Goal: Information Seeking & Learning: Learn about a topic

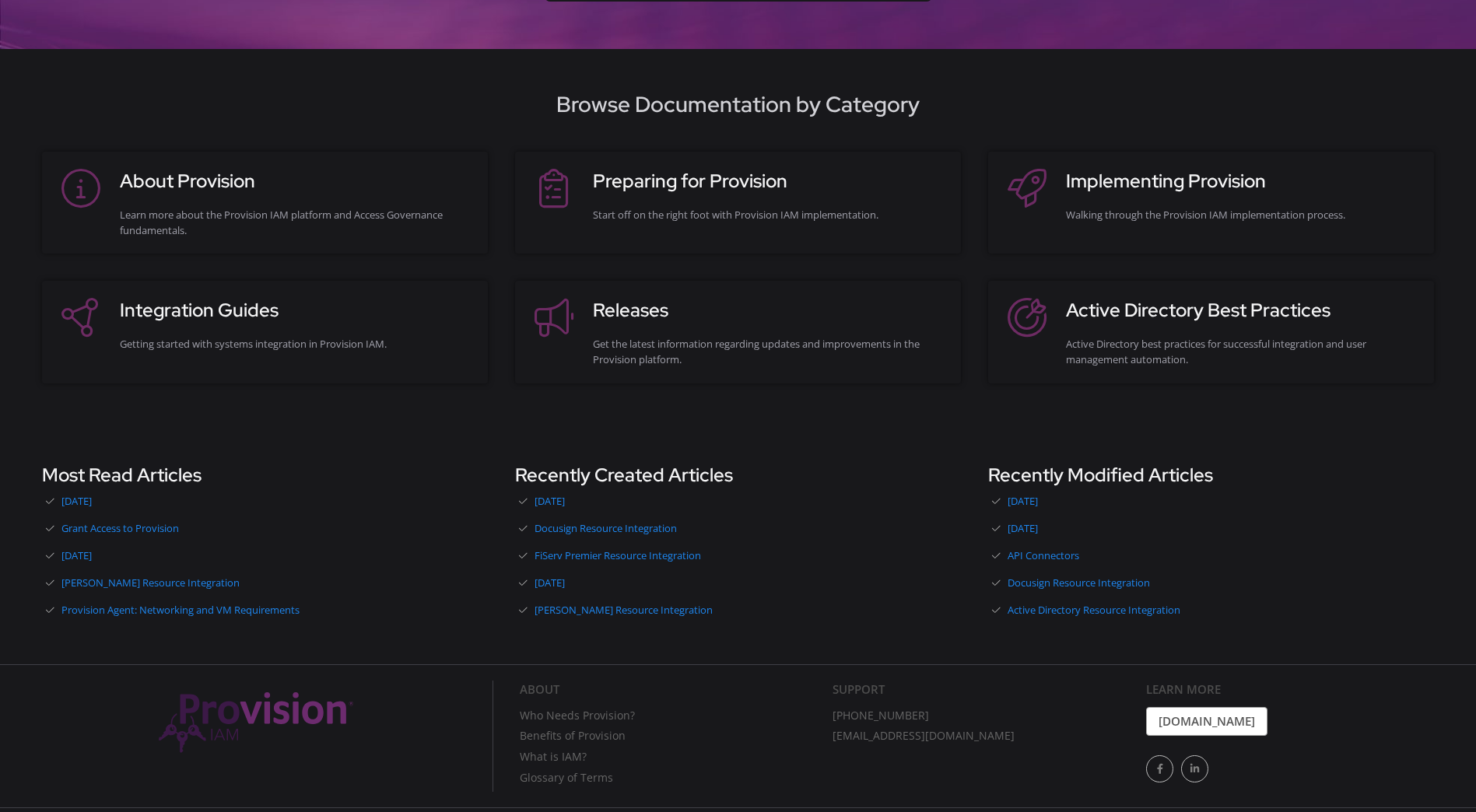
scroll to position [112, 0]
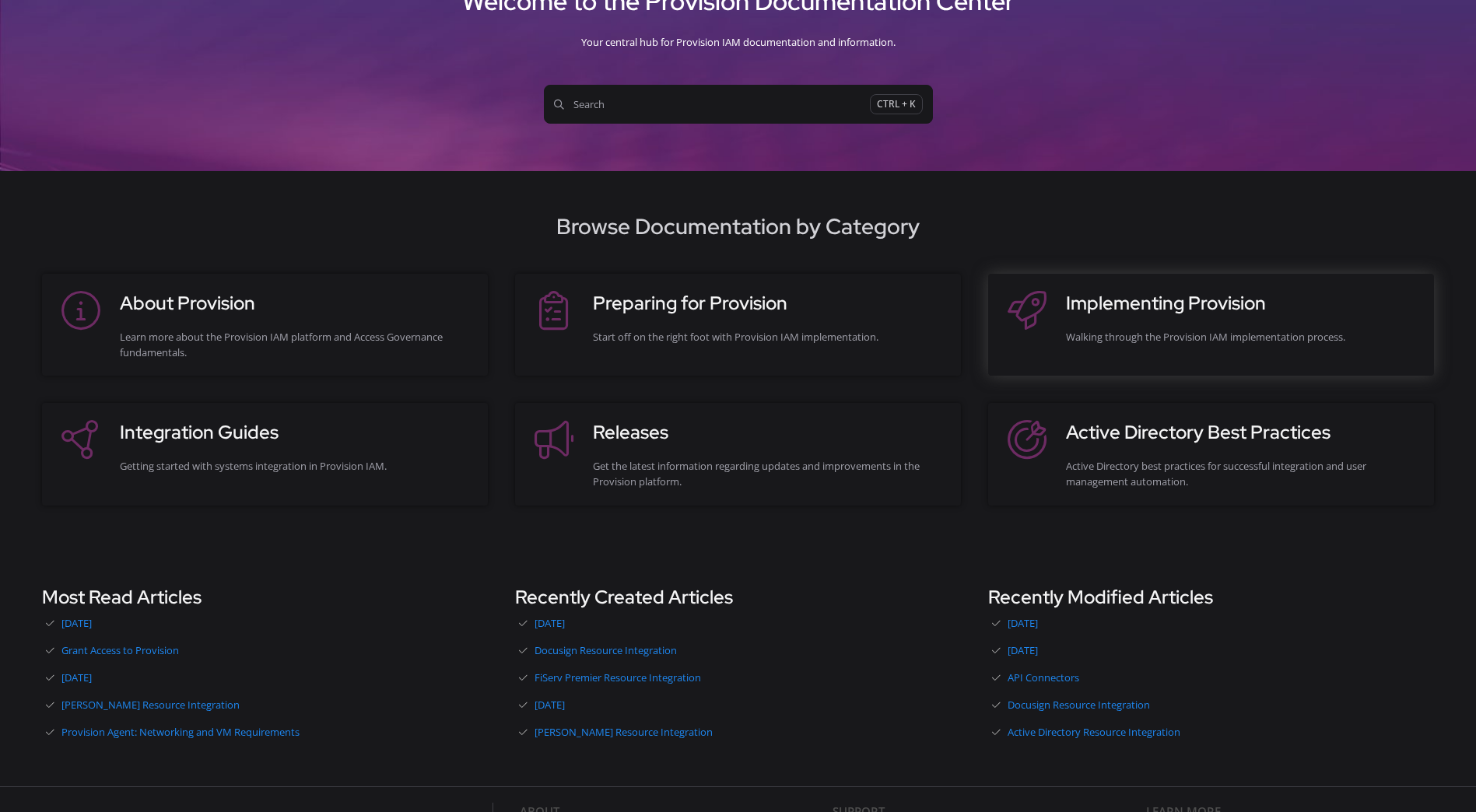
click at [1150, 313] on h3 "Implementing Provision" at bounding box center [1242, 303] width 352 height 28
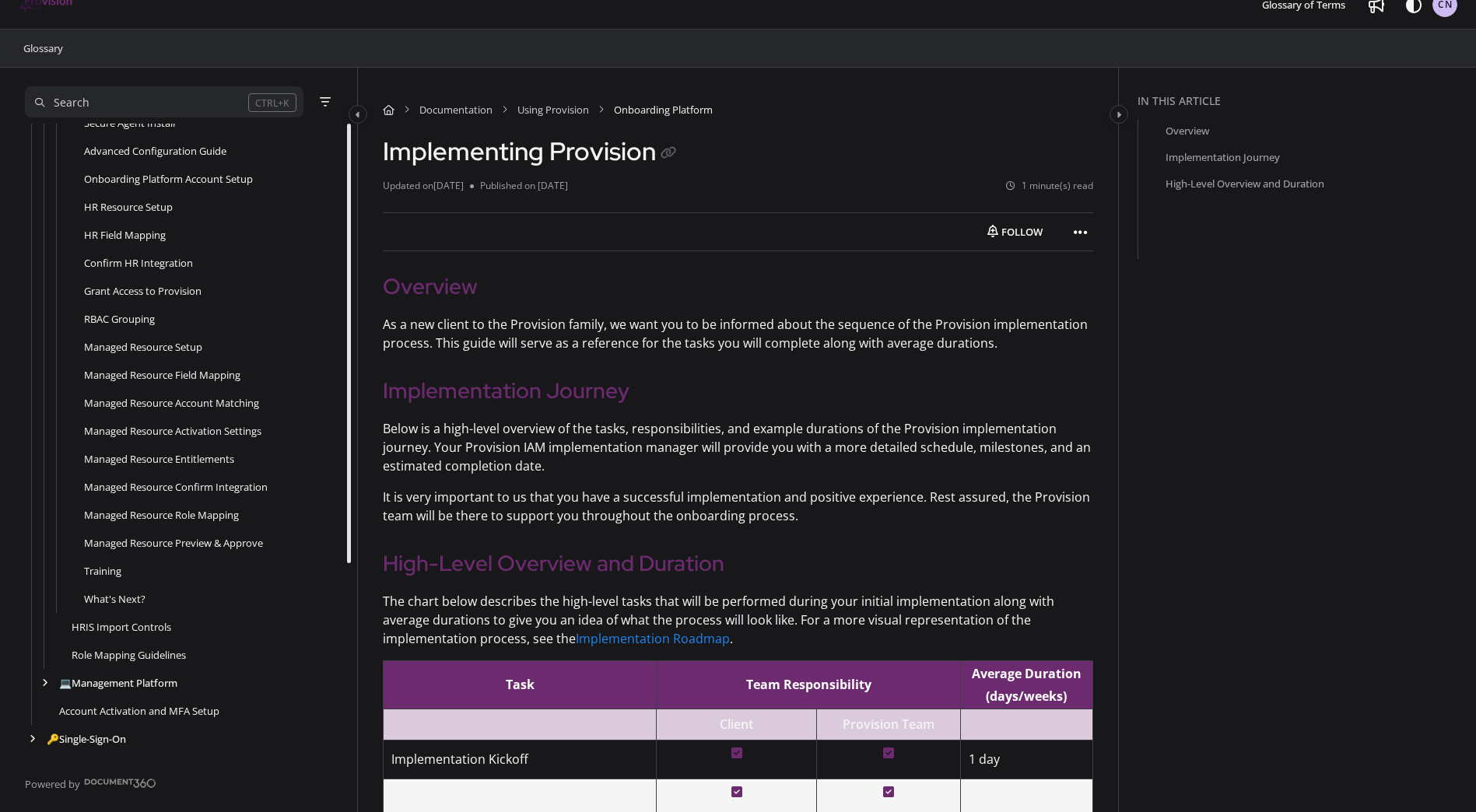
scroll to position [25, 0]
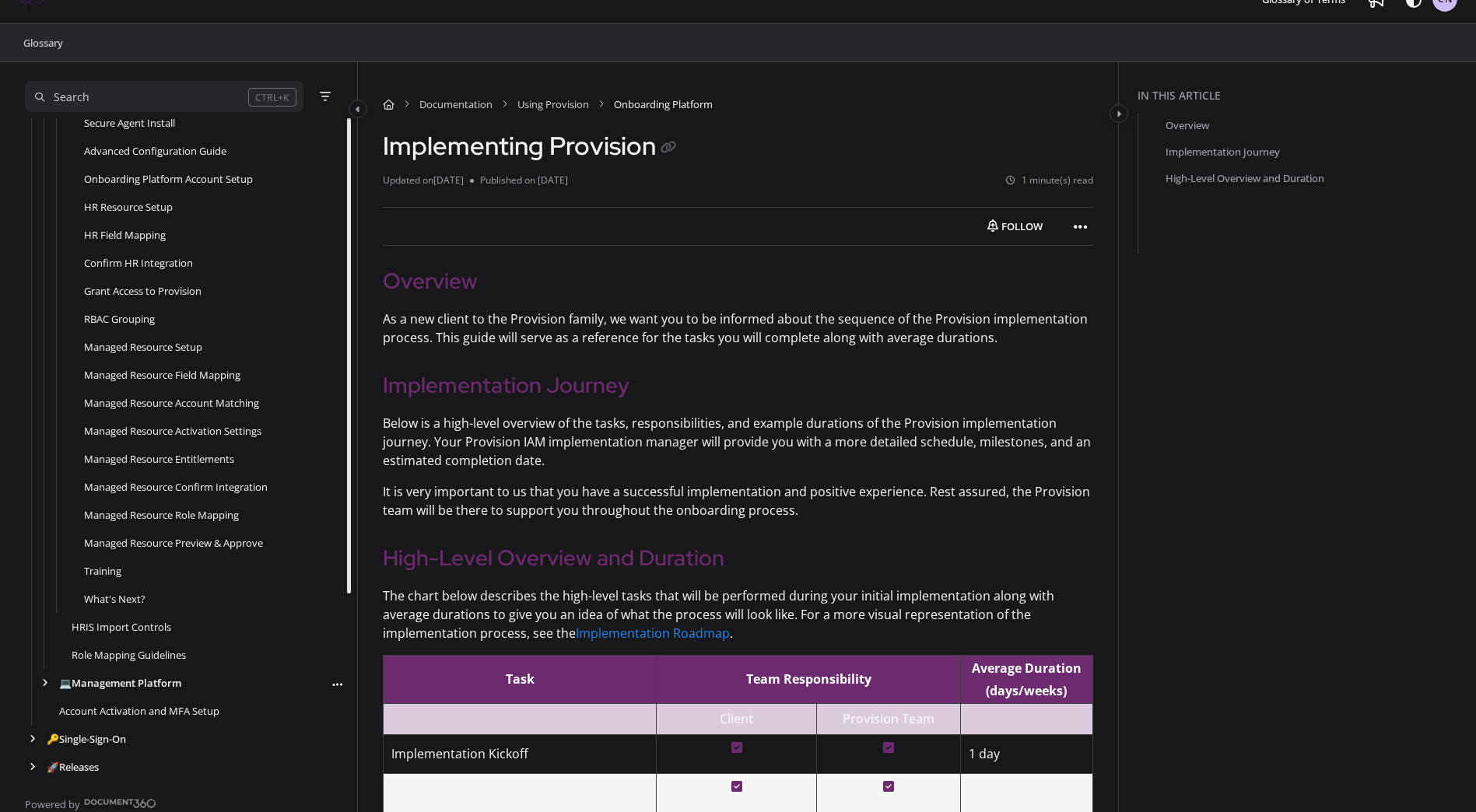
click at [165, 685] on link "💻 Management Platform" at bounding box center [120, 683] width 122 height 16
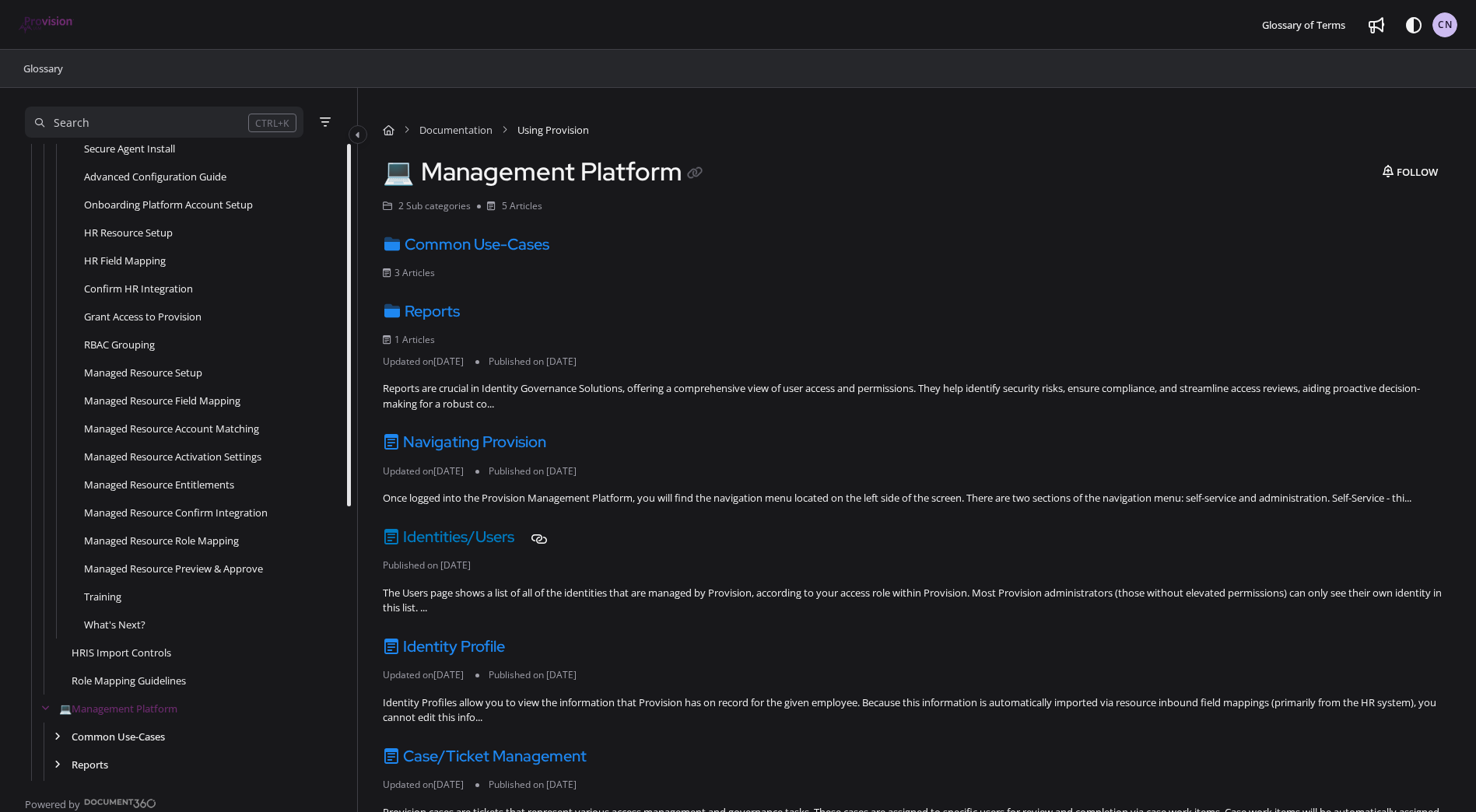
click at [471, 531] on link "Identities/Users" at bounding box center [448, 537] width 131 height 21
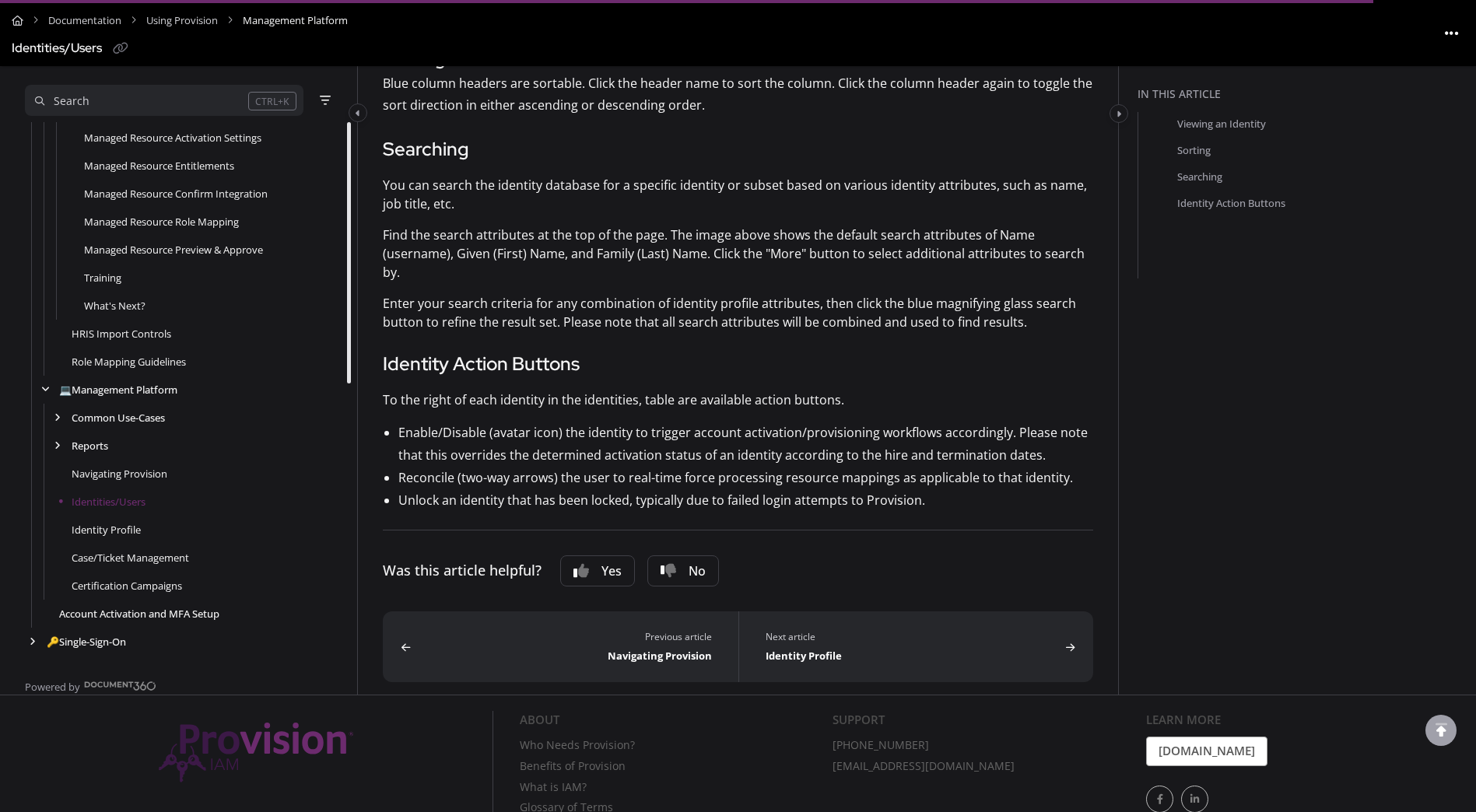
scroll to position [579, 0]
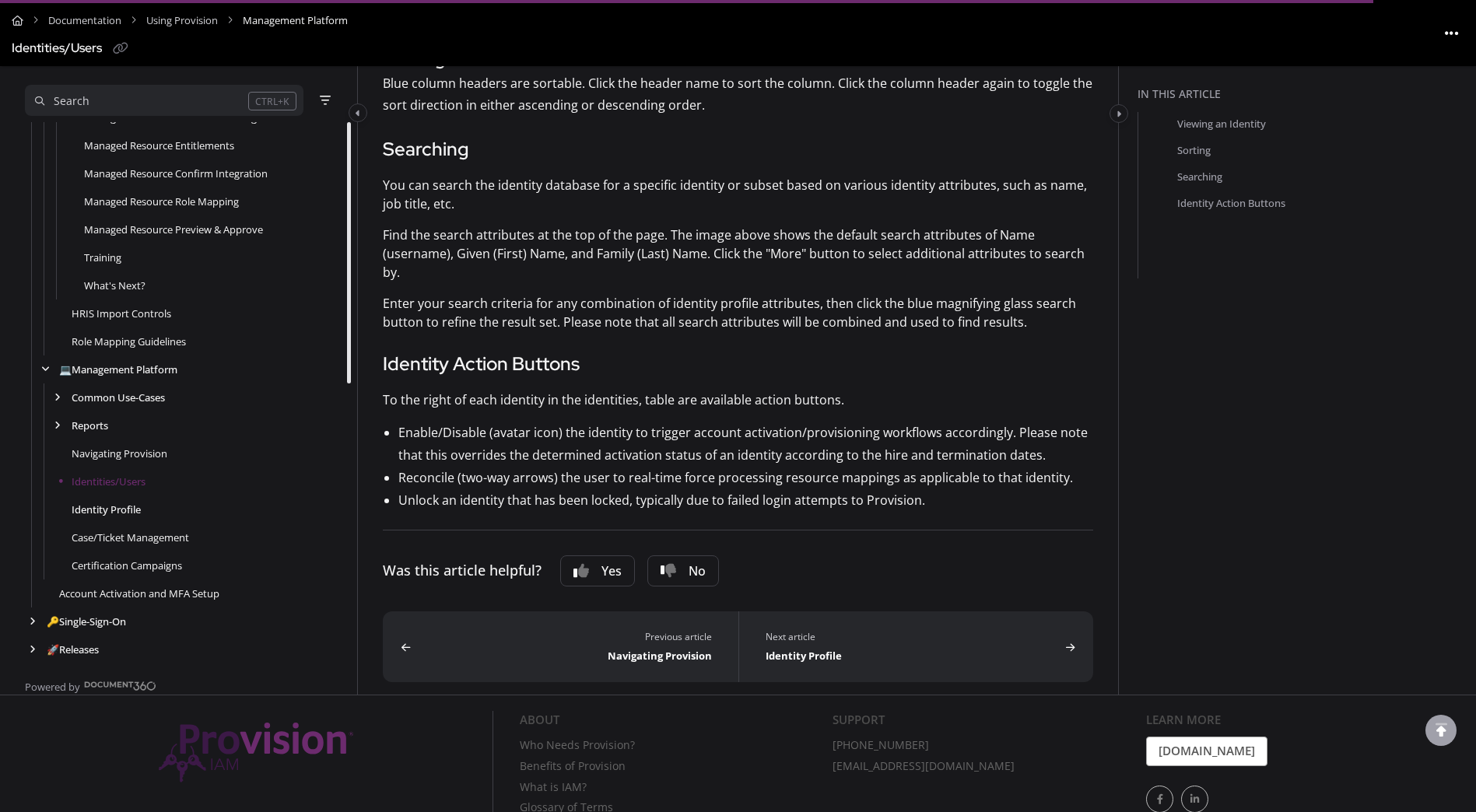
click at [107, 503] on link "Identity Profile" at bounding box center [105, 510] width 69 height 16
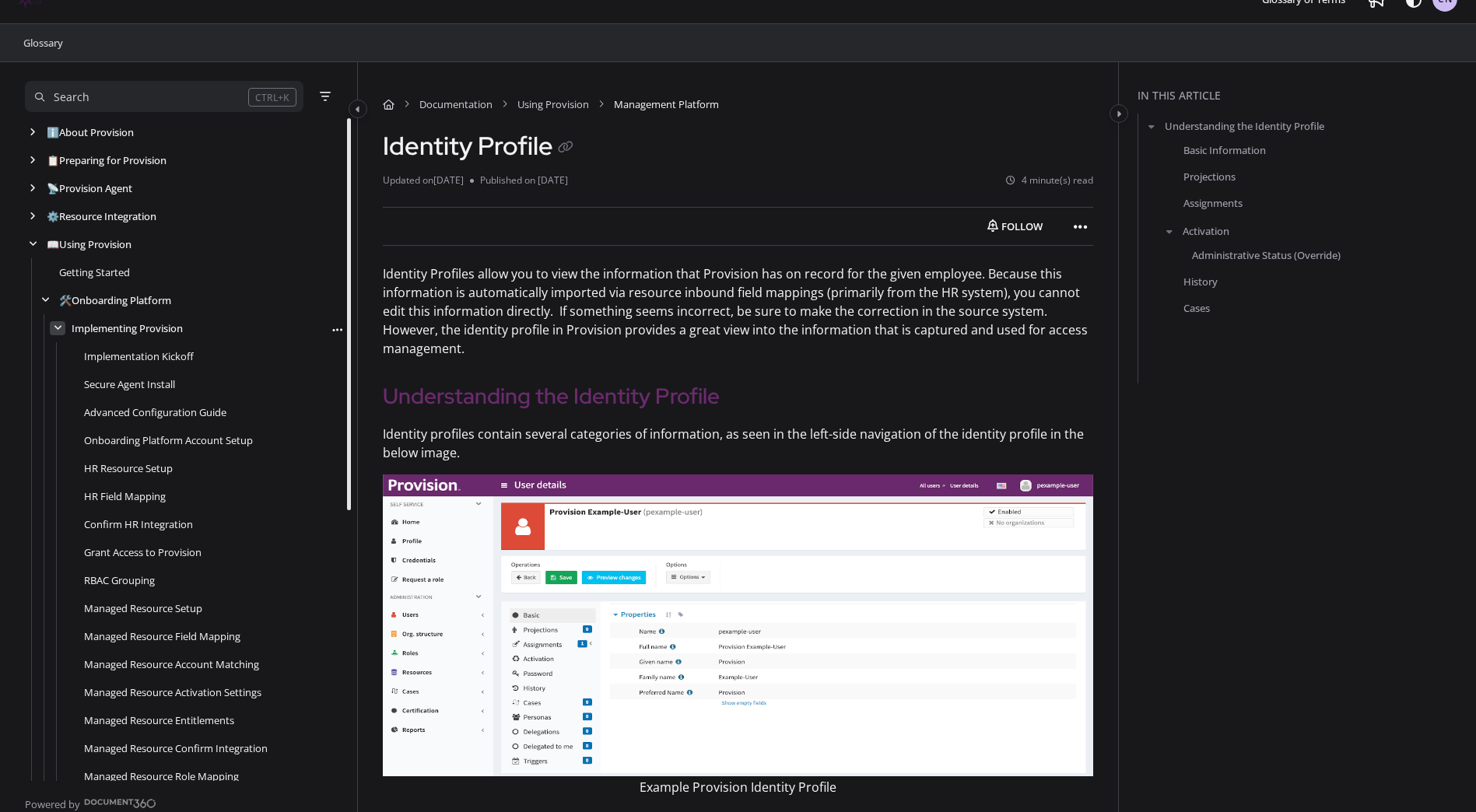
click at [55, 328] on icon "arrow" at bounding box center [58, 328] width 9 height 9
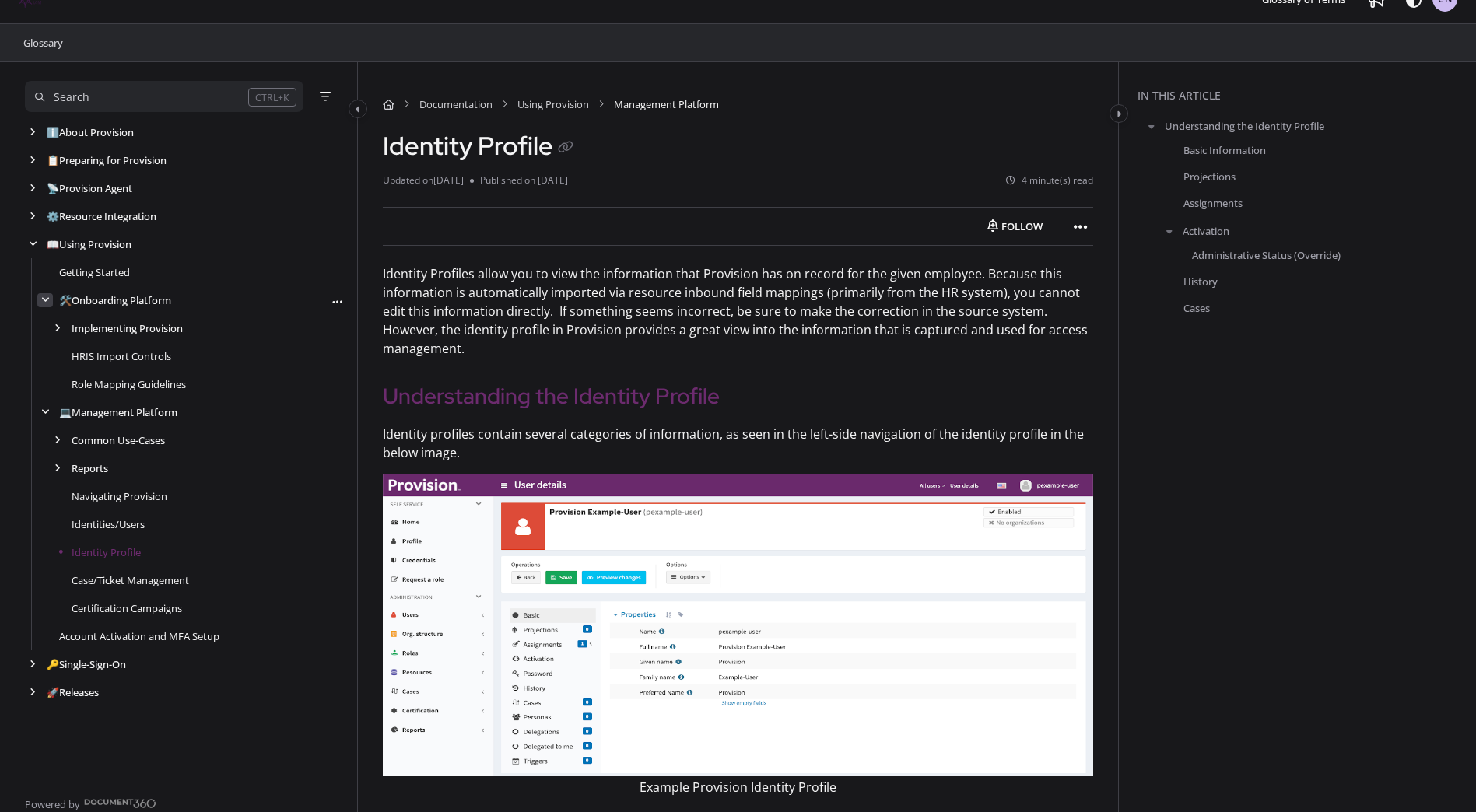
click at [46, 303] on icon "arrow" at bounding box center [45, 300] width 9 height 9
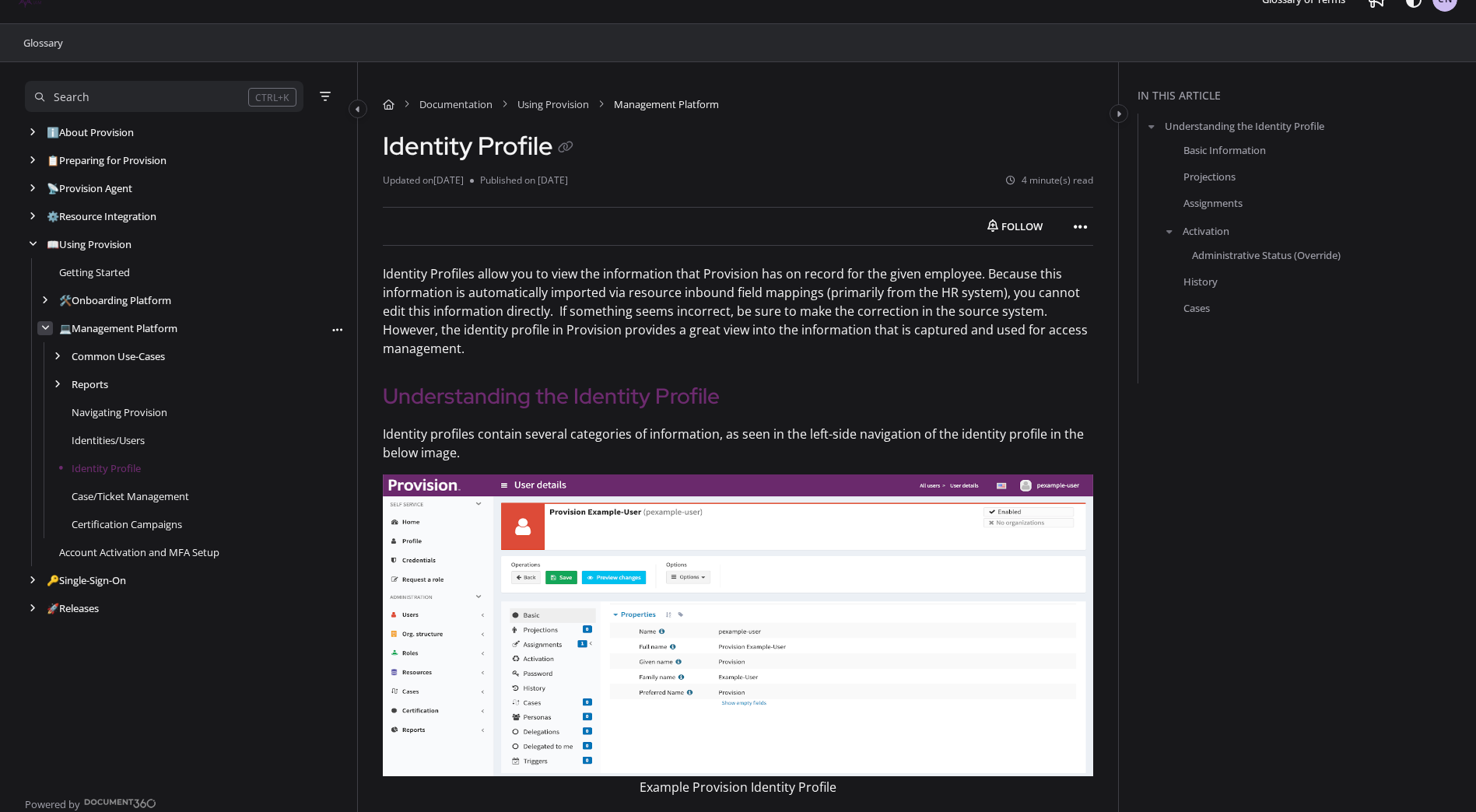
click at [50, 321] on div "arrow" at bounding box center [45, 328] width 16 height 15
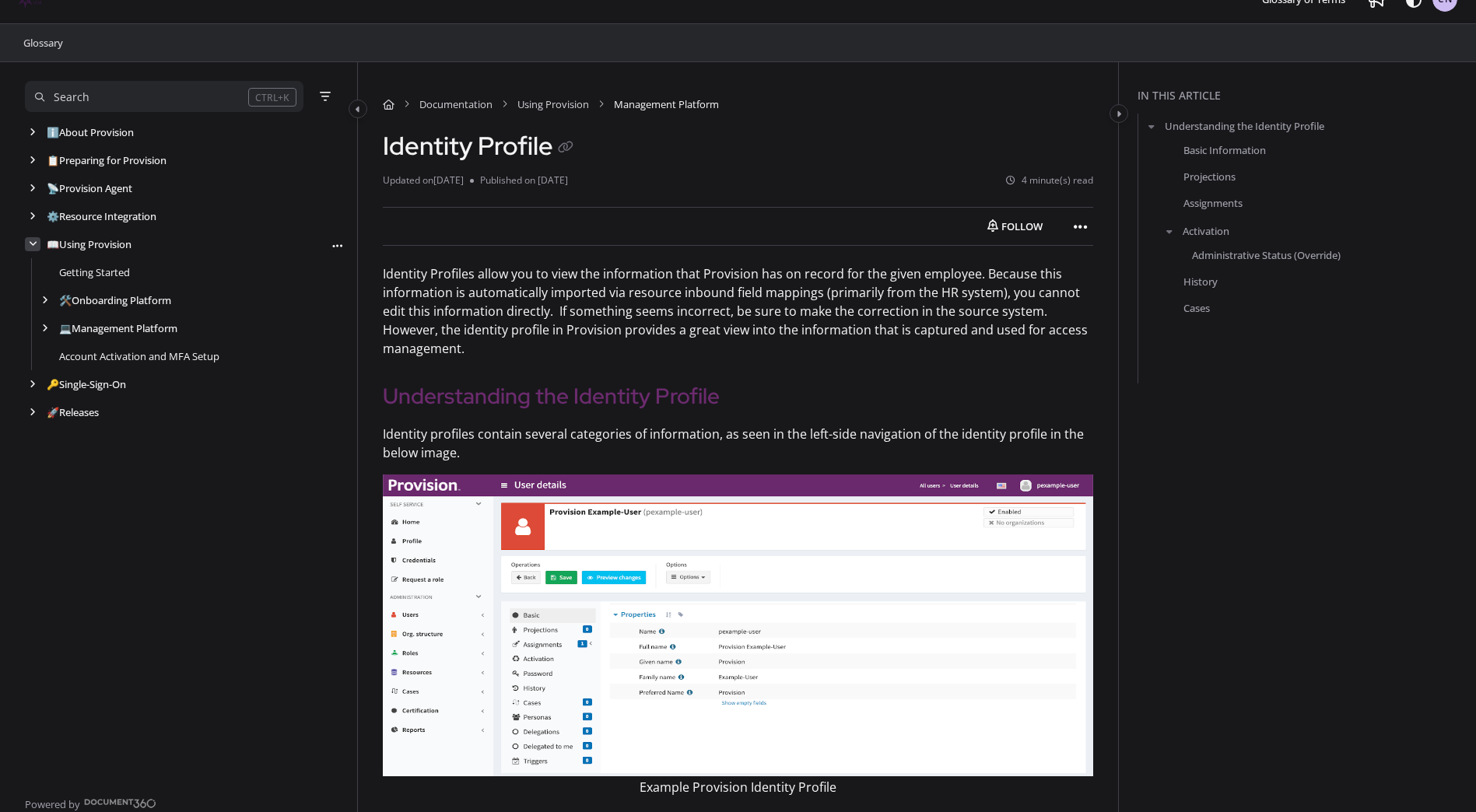
click at [31, 246] on icon "arrow" at bounding box center [32, 245] width 9 height 9
click at [36, 216] on div "arrow" at bounding box center [32, 216] width 16 height 15
click at [44, 275] on icon "arrow" at bounding box center [45, 272] width 6 height 9
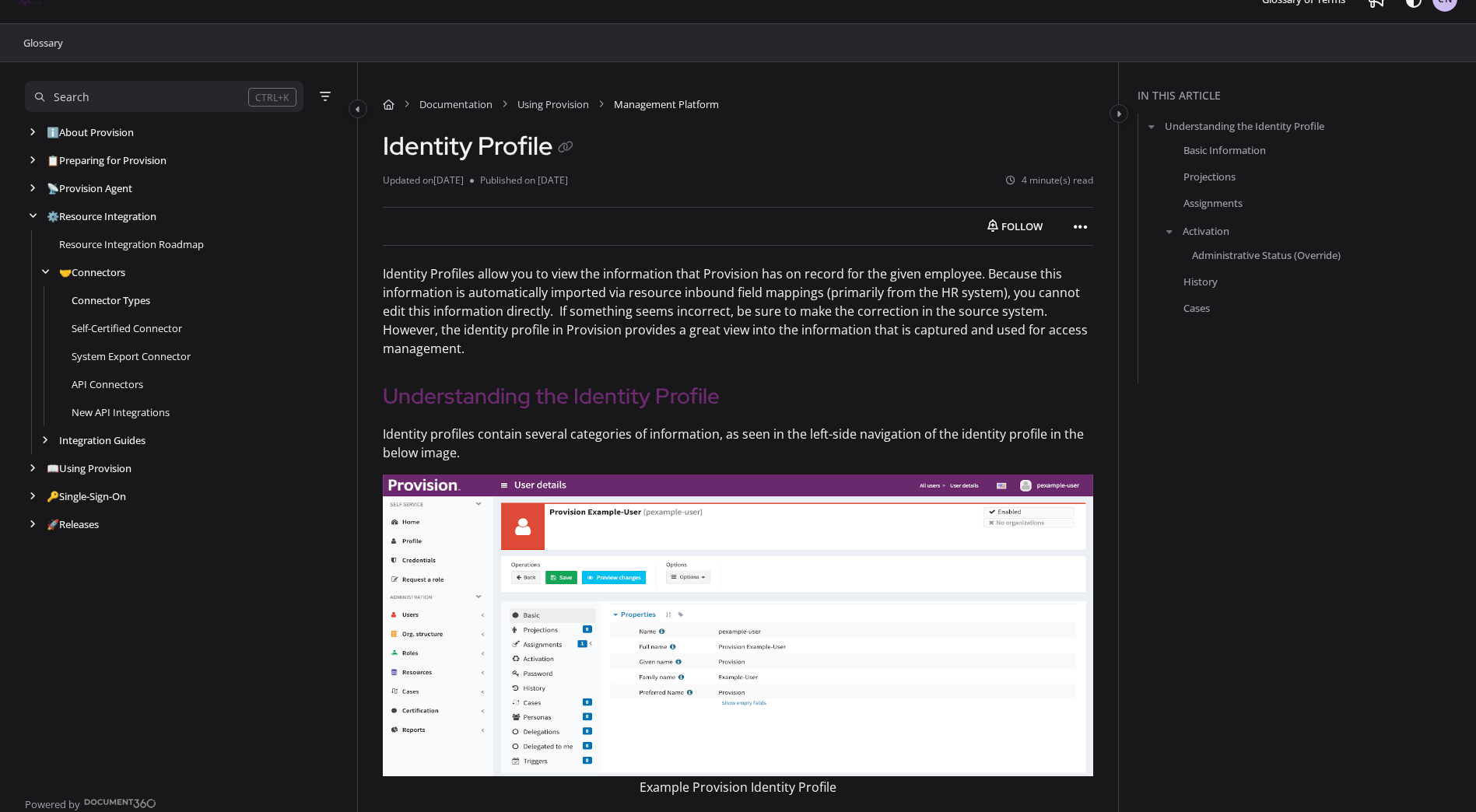
click at [97, 302] on link "Connector Types" at bounding box center [110, 300] width 78 height 16
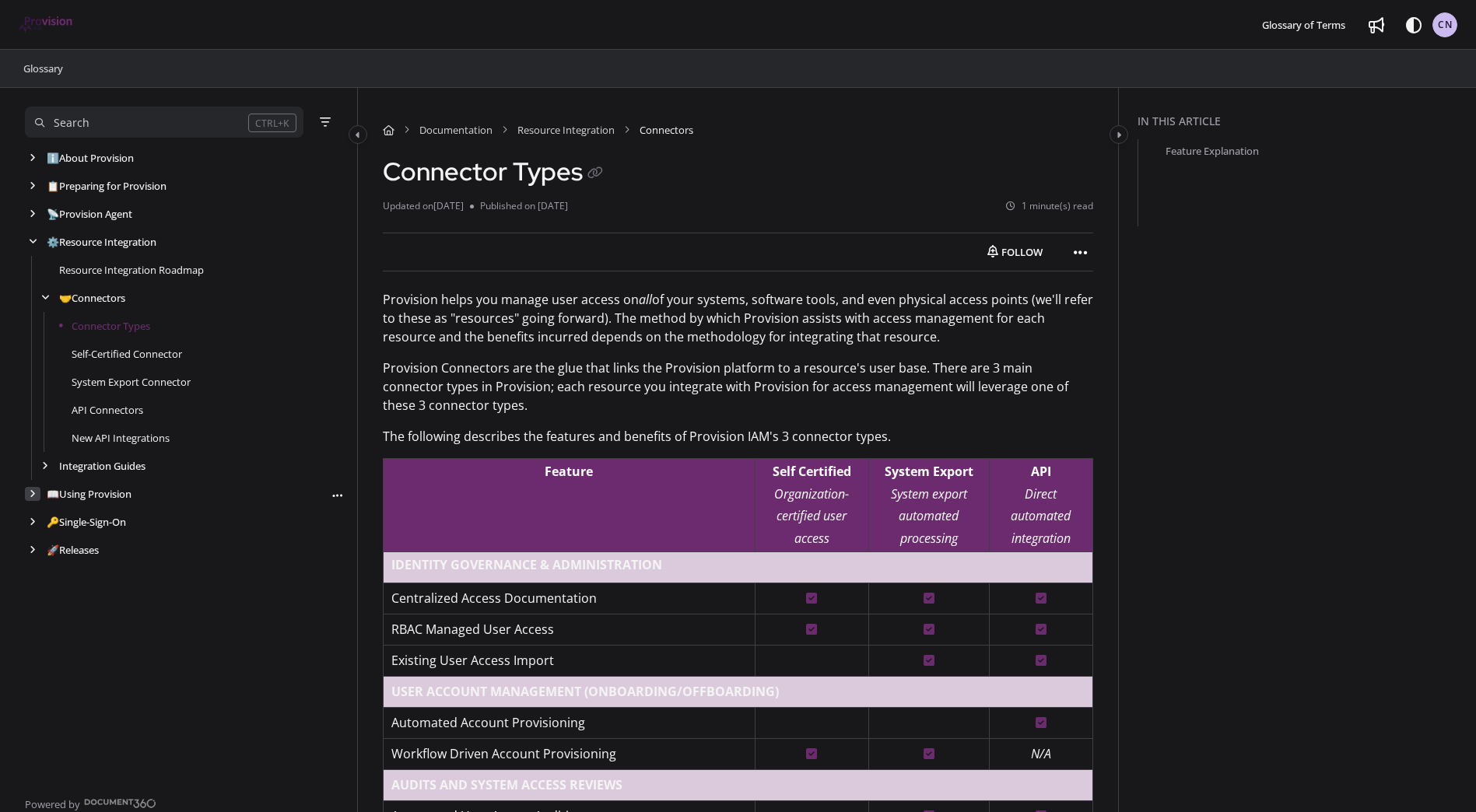
click at [29, 500] on div "arrow" at bounding box center [32, 494] width 16 height 15
click at [43, 579] on icon "arrow" at bounding box center [45, 578] width 6 height 9
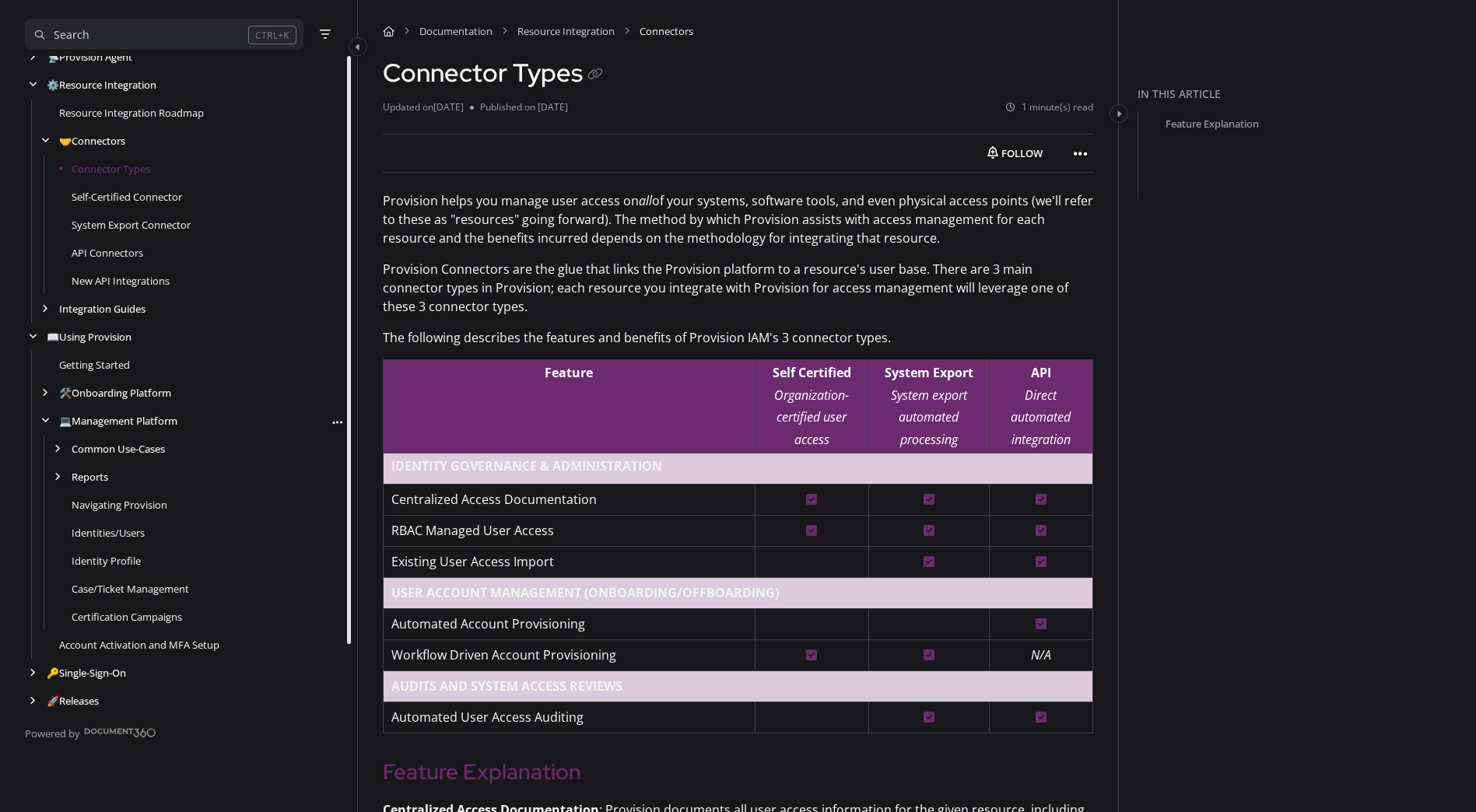
scroll to position [130, 0]
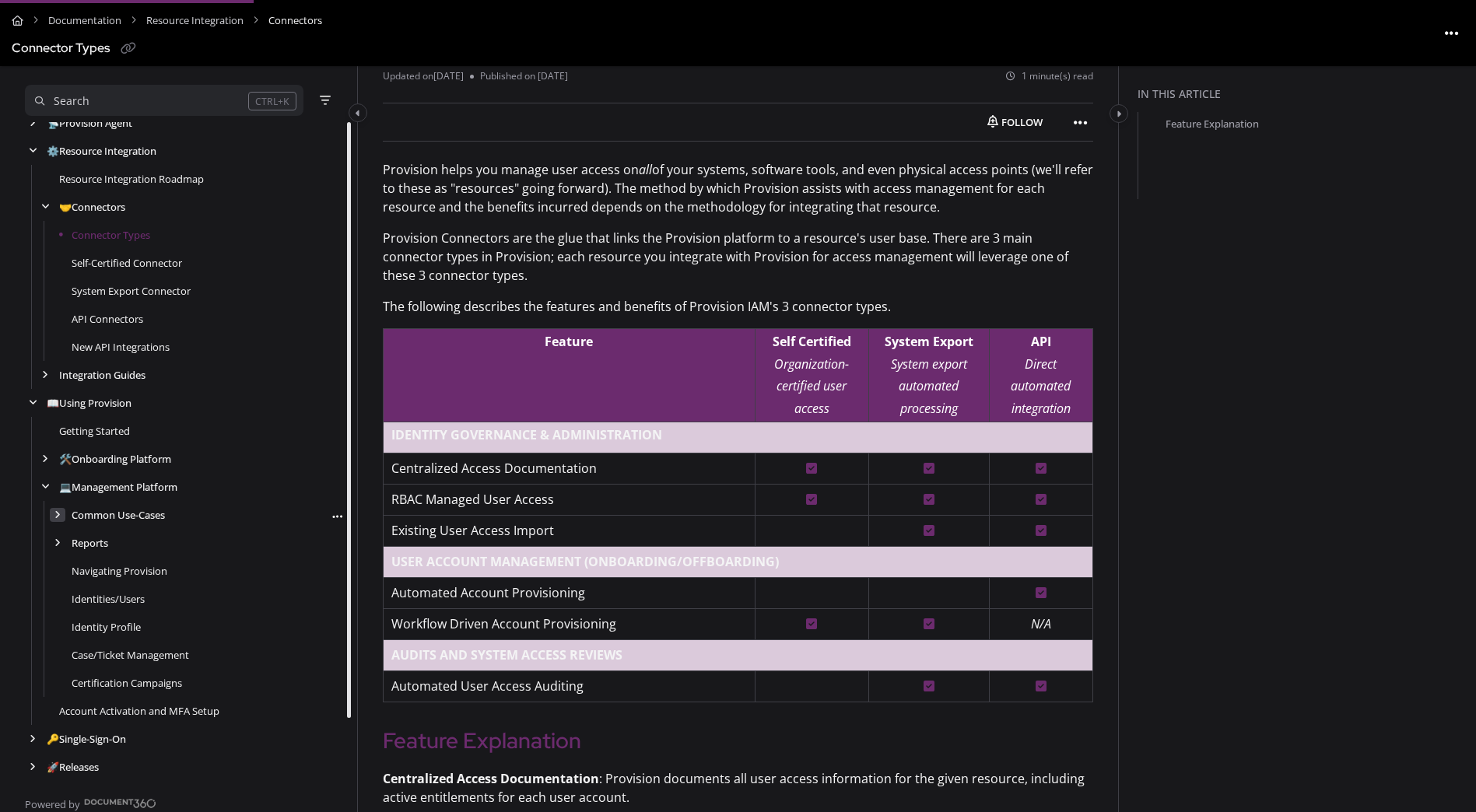
click at [60, 518] on icon "arrow" at bounding box center [58, 515] width 6 height 9
click at [184, 542] on link "HRIS Import On-demand" at bounding box center [142, 543] width 116 height 16
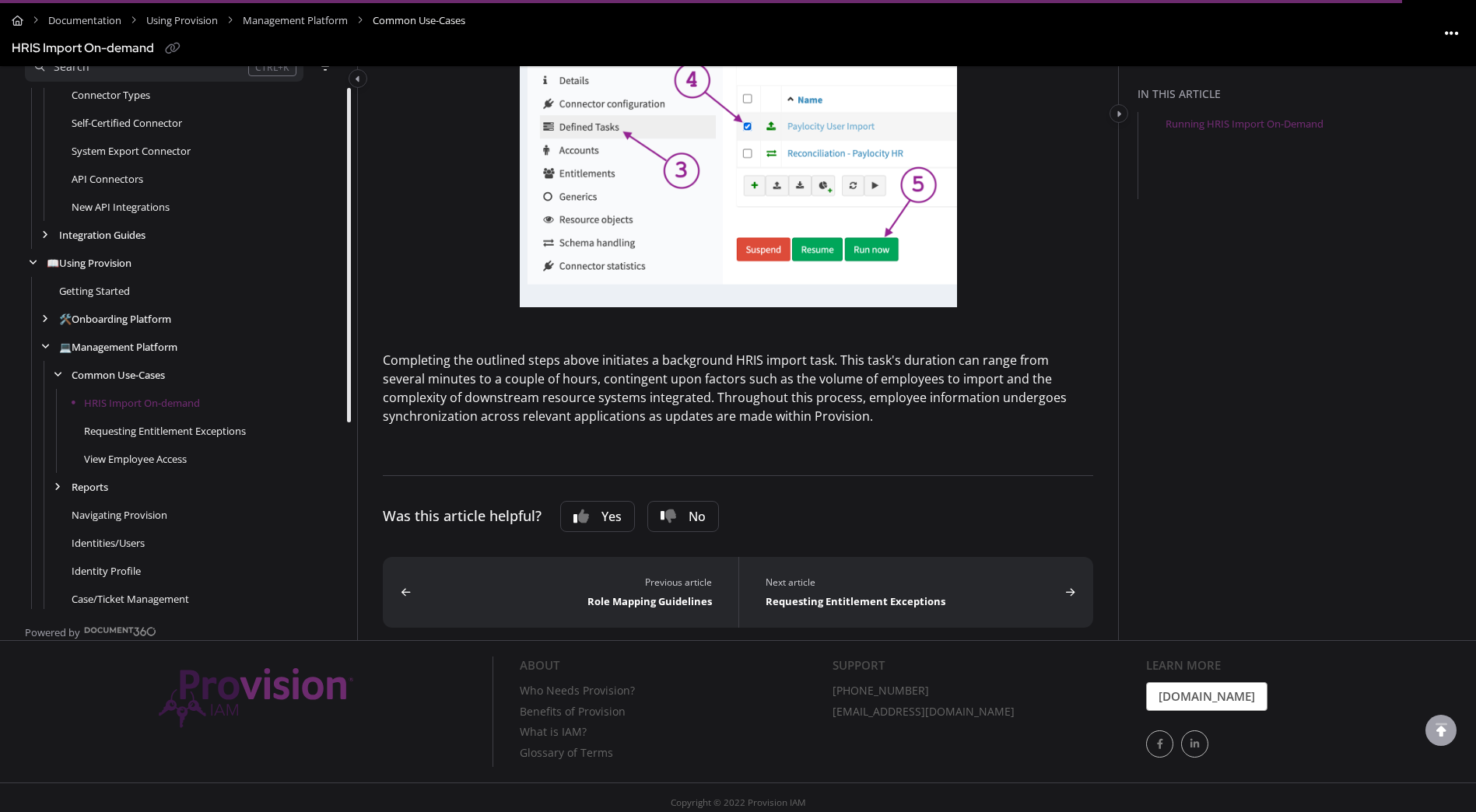
scroll to position [853, 0]
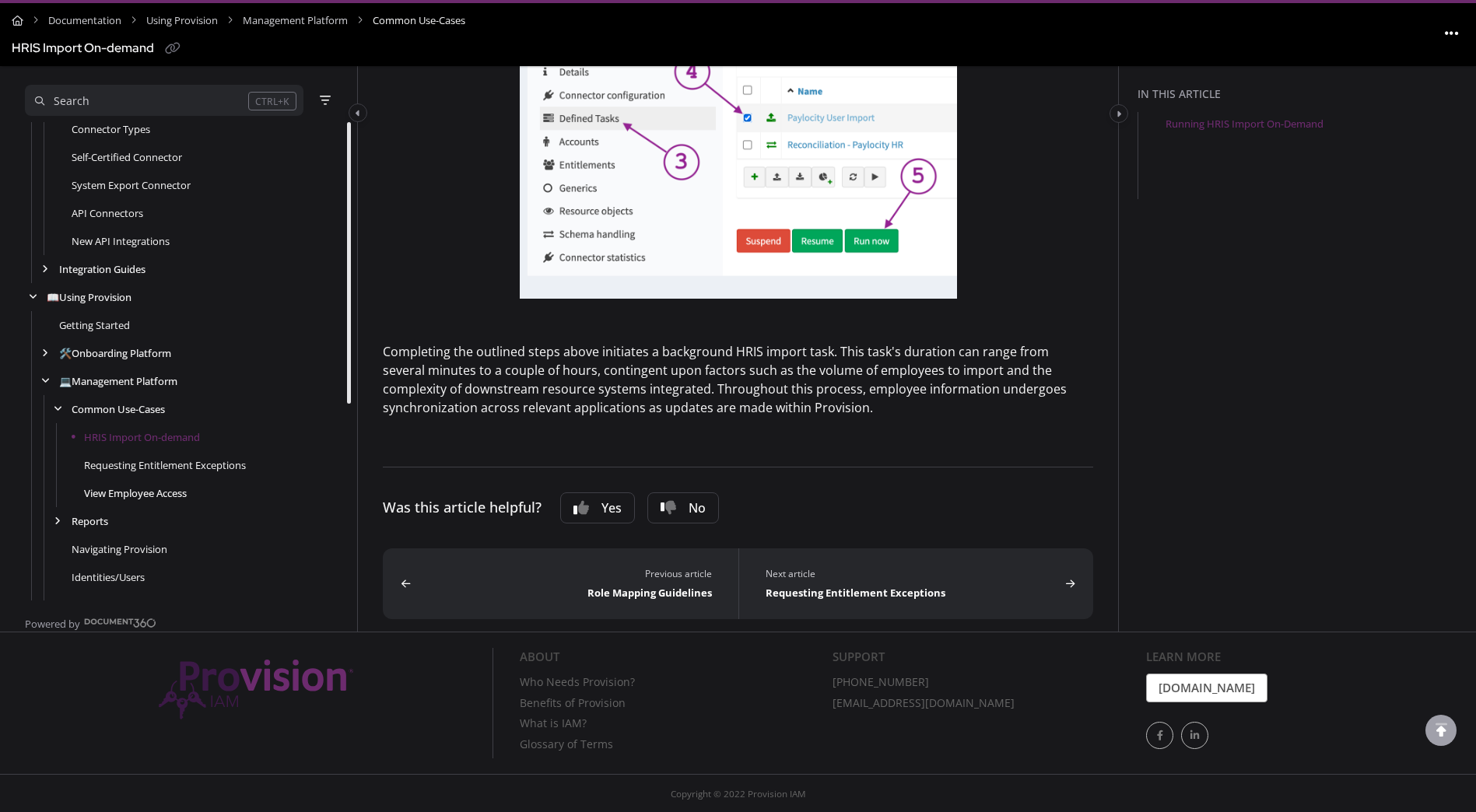
click at [133, 497] on link "View Employee Access" at bounding box center [135, 493] width 103 height 16
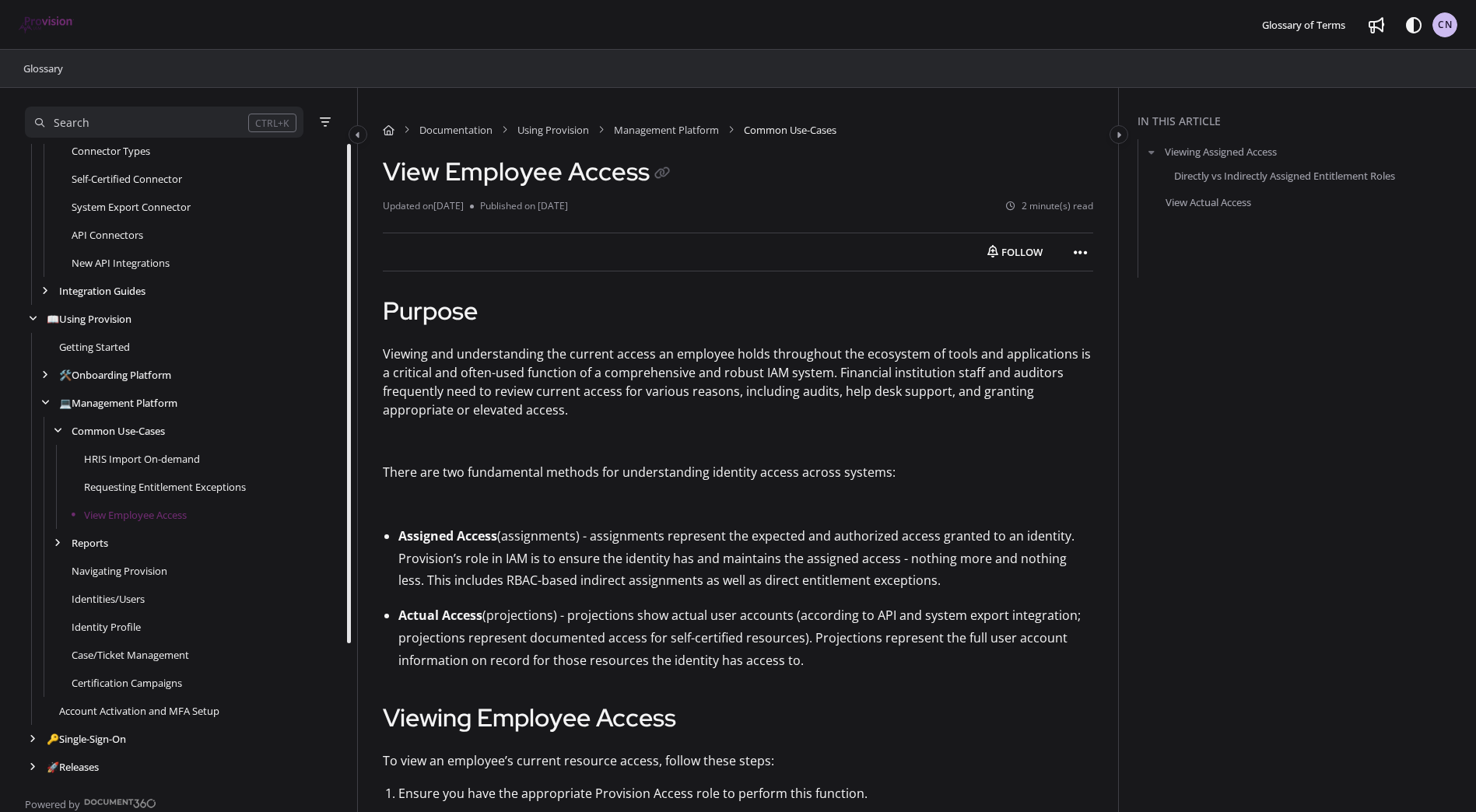
scroll to position [140, 0]
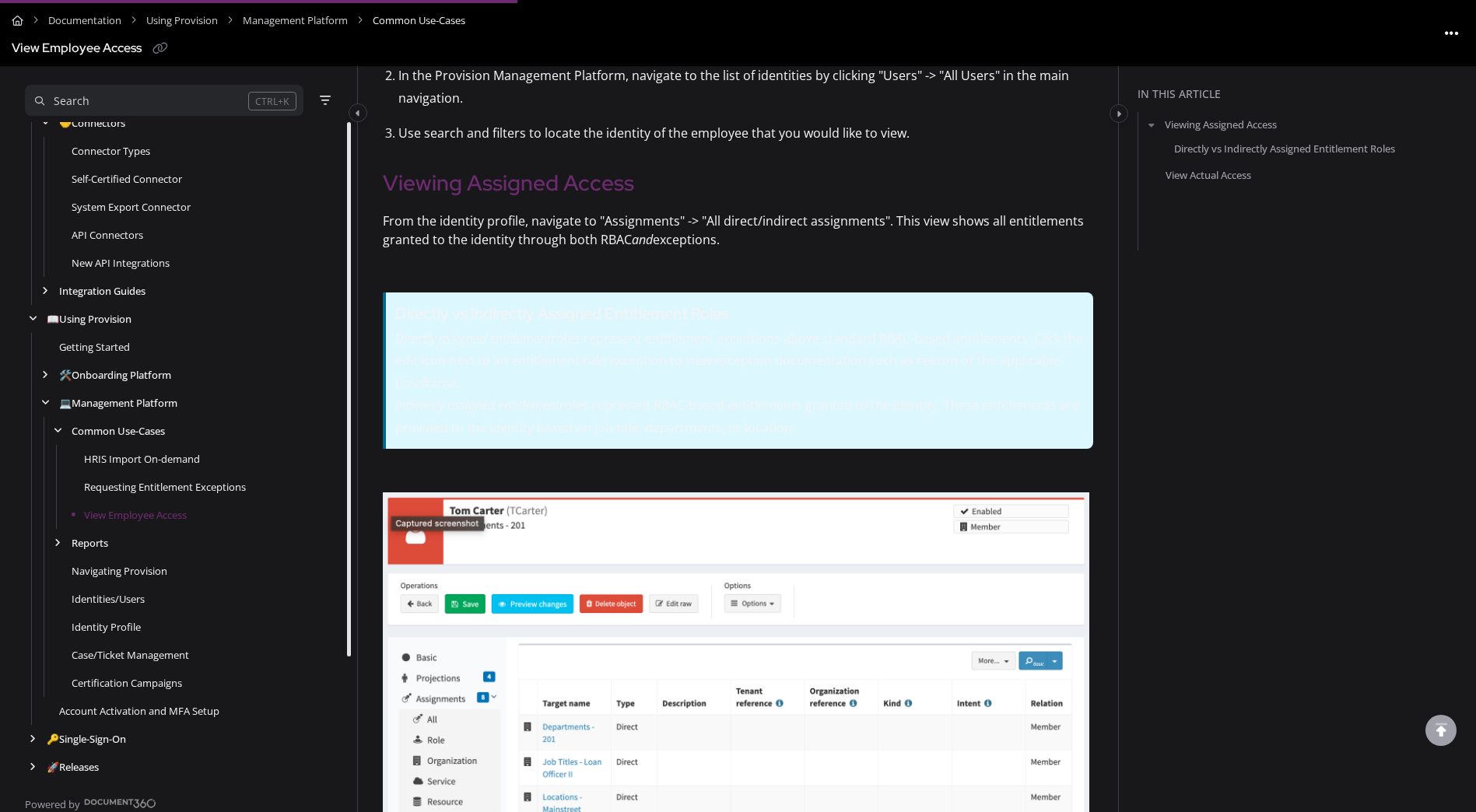
click at [213, 98] on div "Search" at bounding box center [141, 101] width 213 height 17
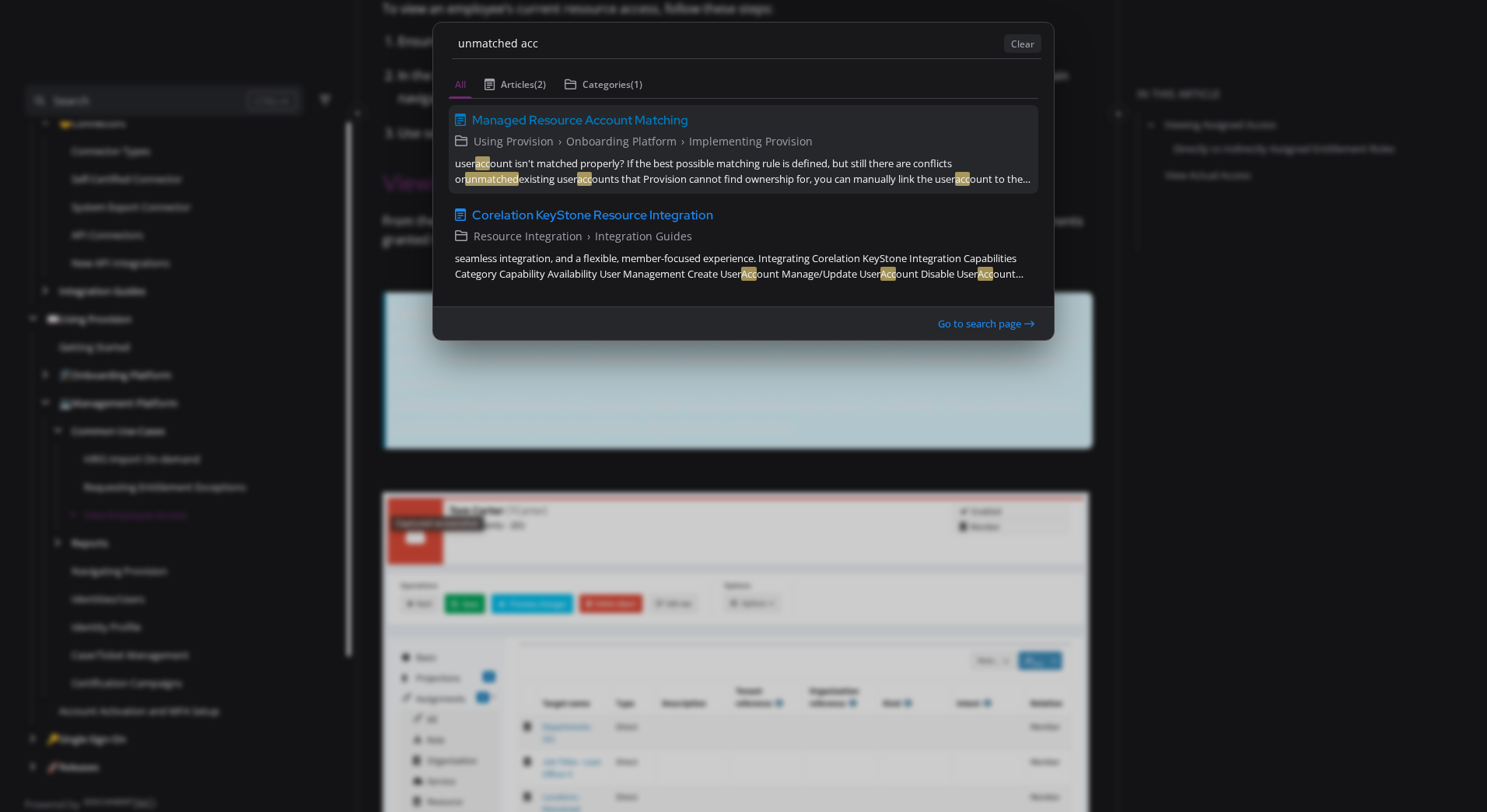
type input "unmatched acc"
click at [554, 123] on span "Managed Resource Account Matching" at bounding box center [579, 120] width 216 height 19
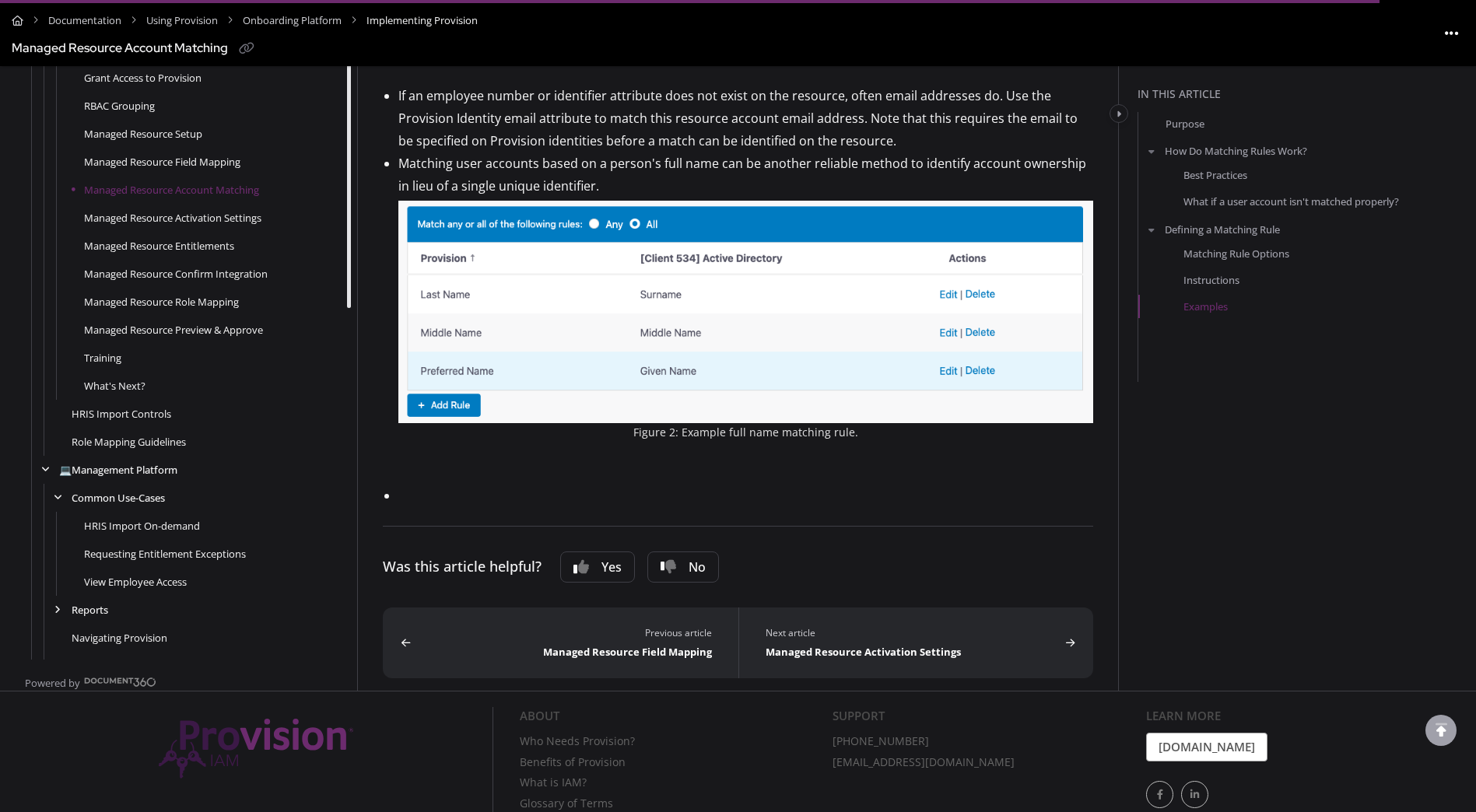
scroll to position [2226, 0]
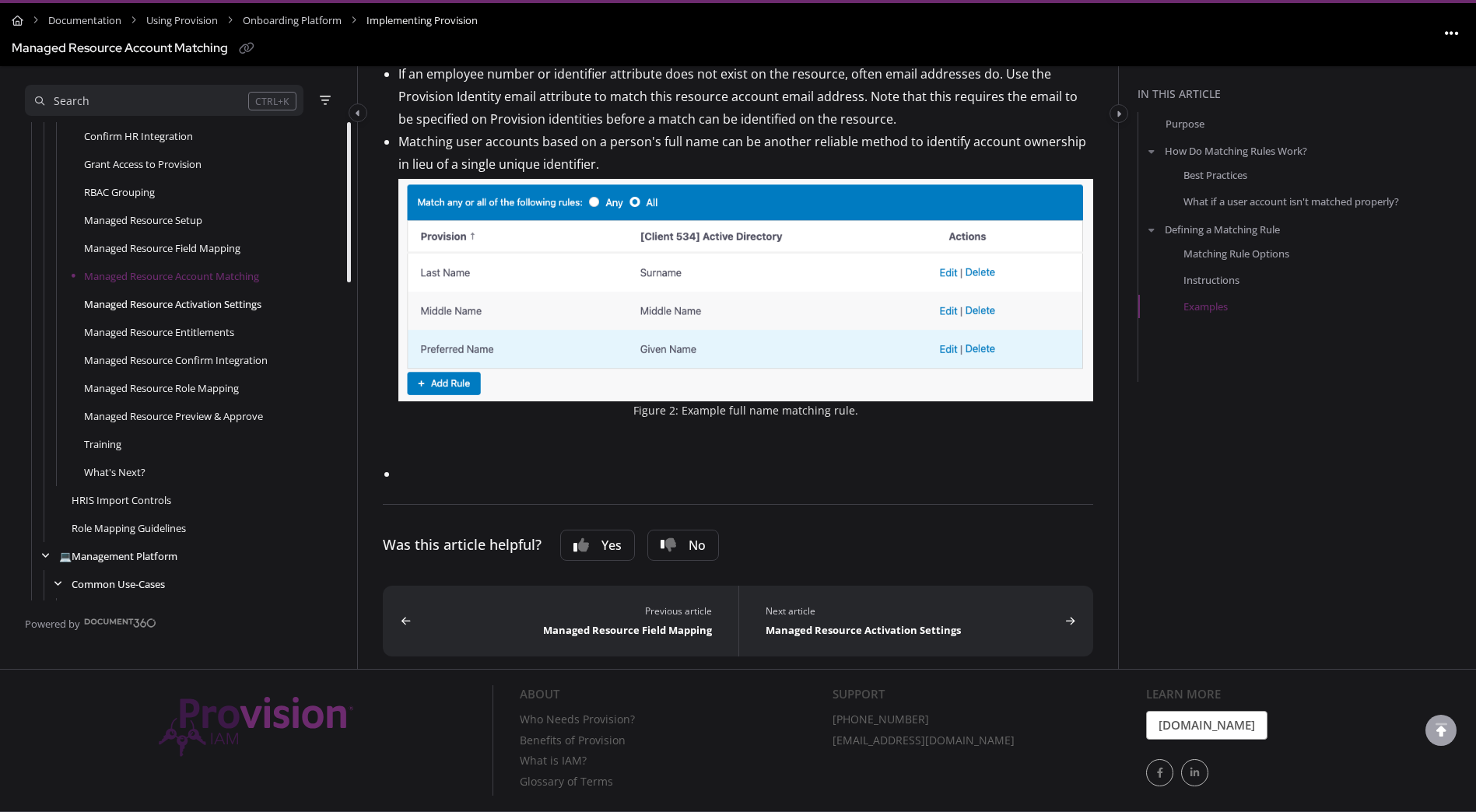
click at [258, 303] on link "Managed Resource Activation Settings" at bounding box center [173, 304] width 177 height 16
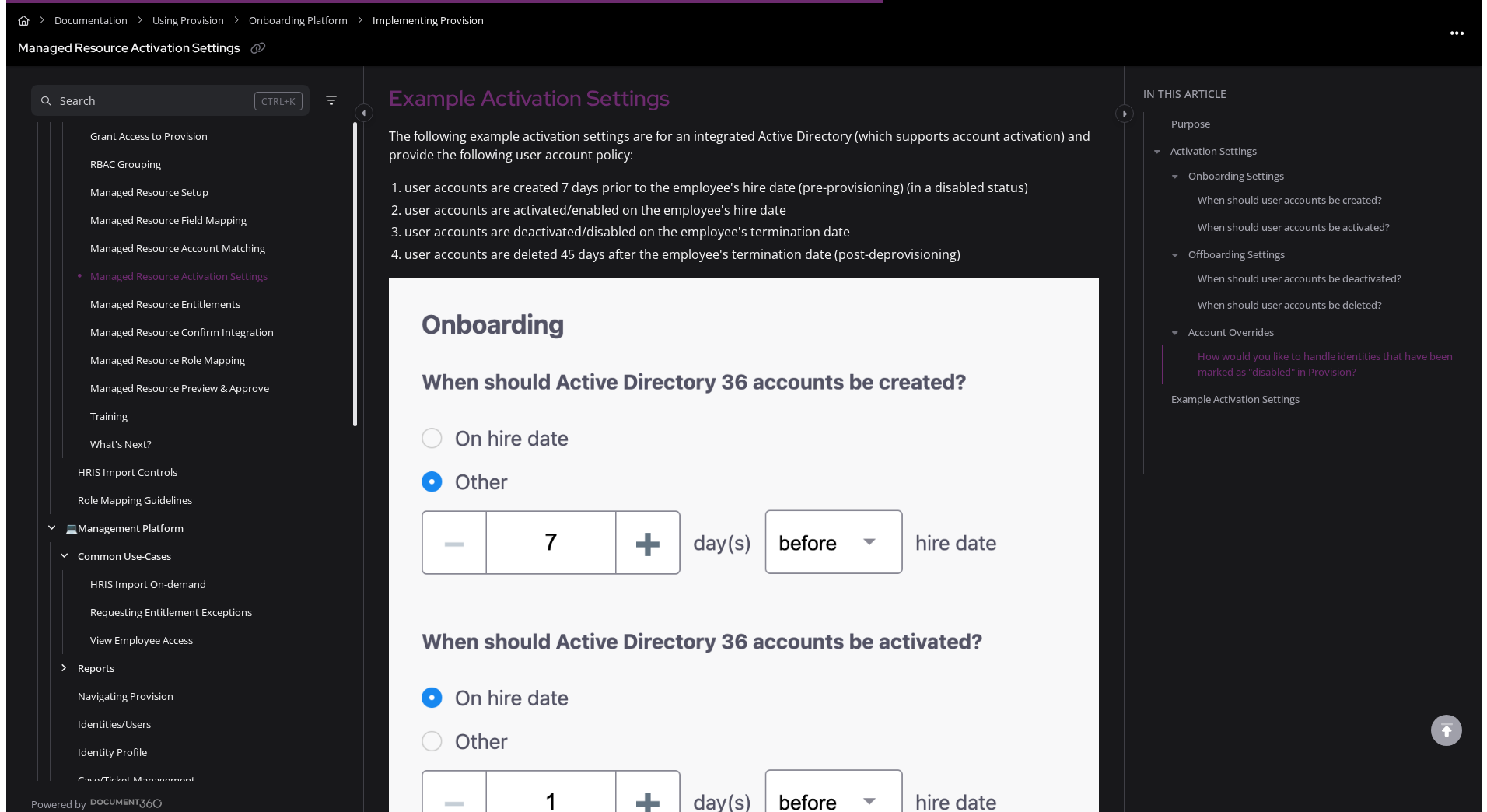
scroll to position [1945, 0]
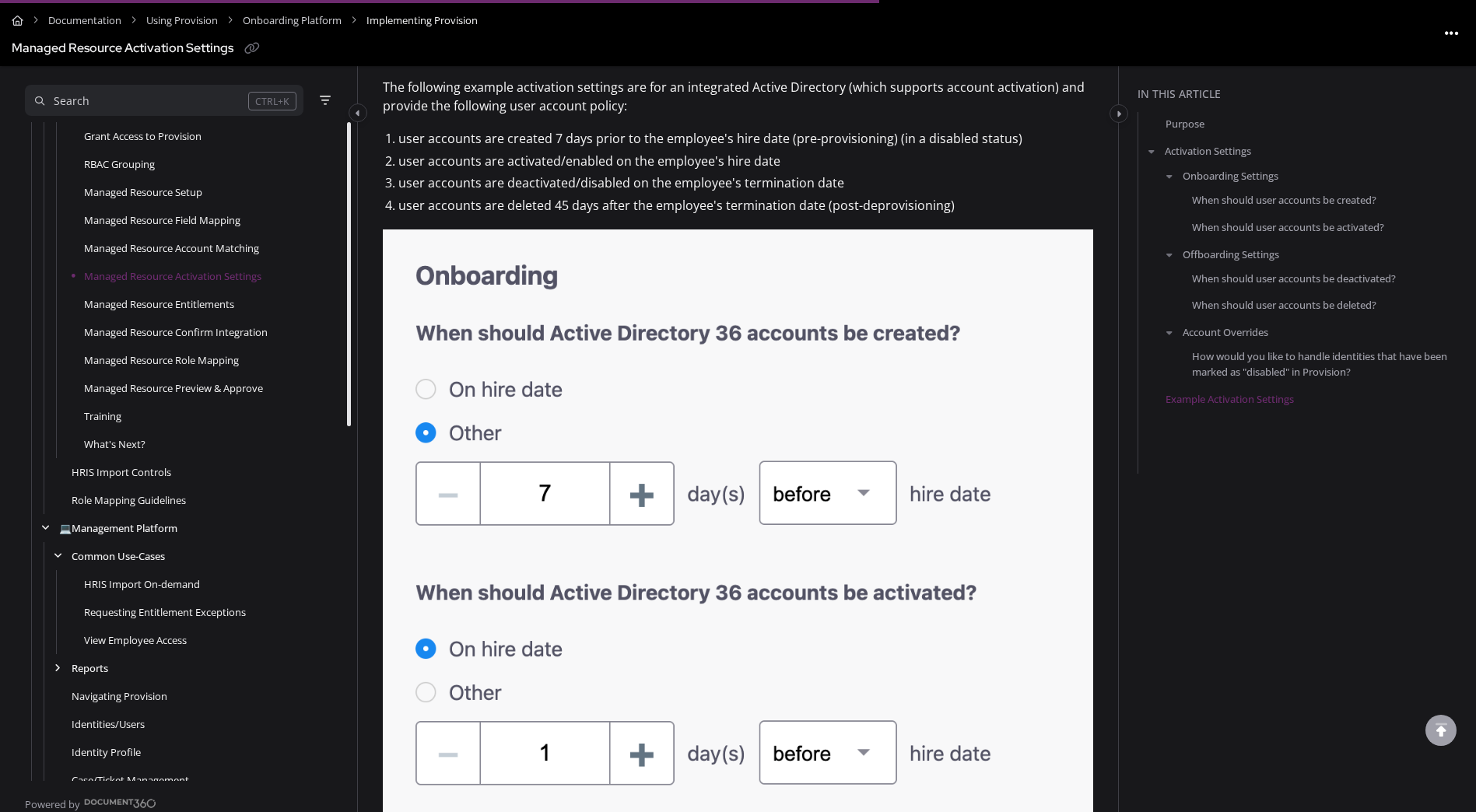
click at [206, 108] on div "Search" at bounding box center [141, 101] width 213 height 17
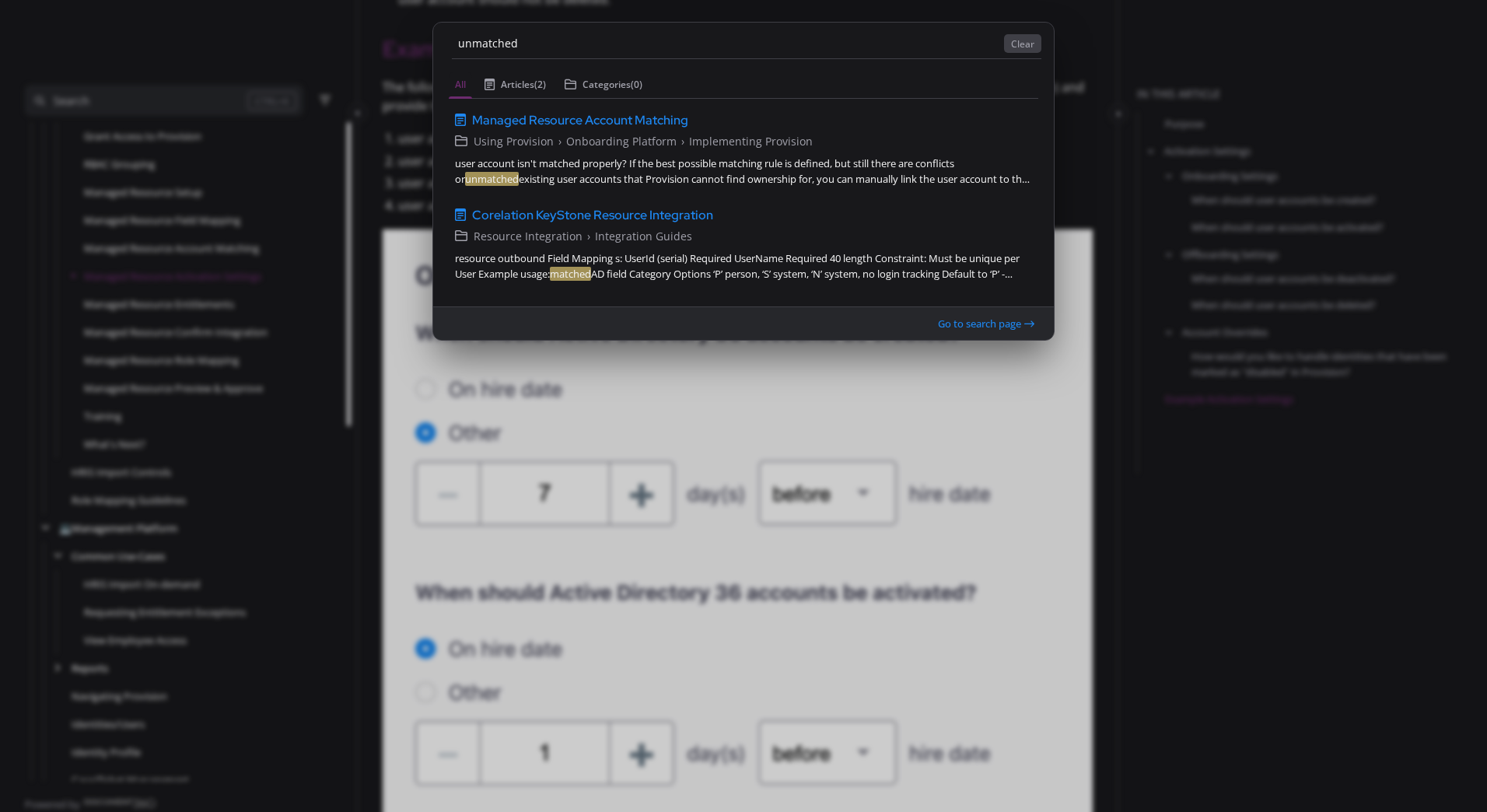
type input "unmatched"
click at [1019, 47] on button "Clear" at bounding box center [1022, 44] width 37 height 19
